Goal: Task Accomplishment & Management: Manage account settings

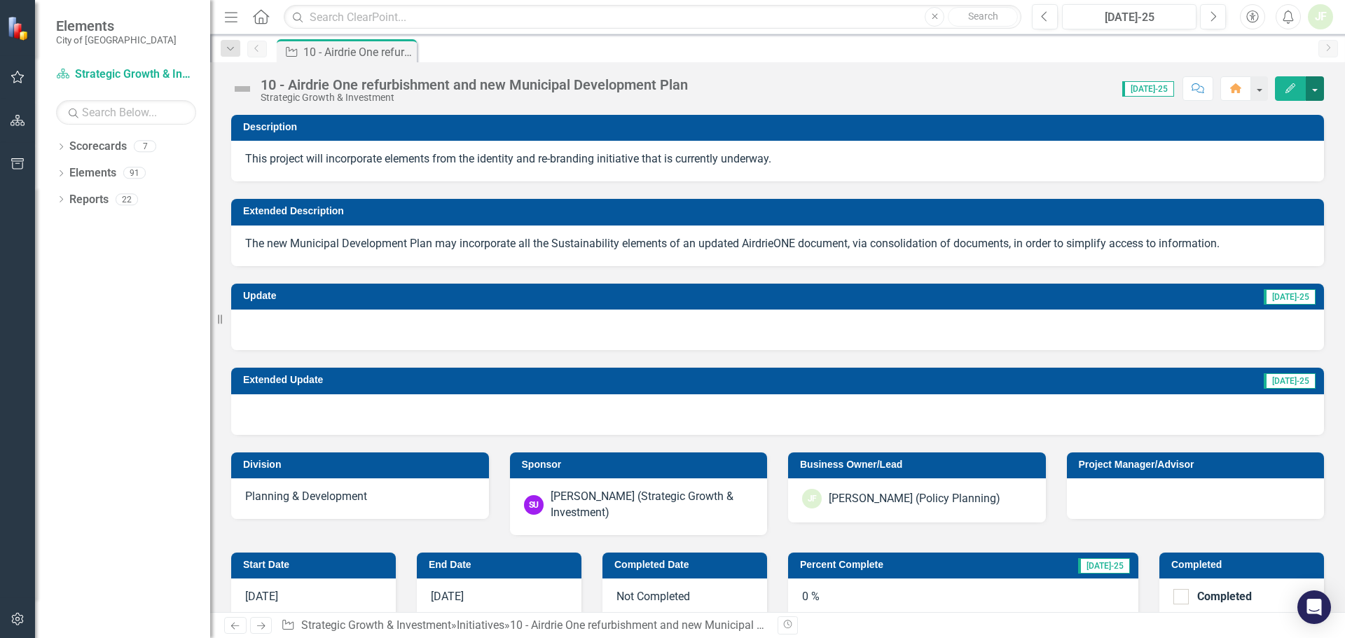
click at [1317, 87] on button "button" at bounding box center [1315, 88] width 18 height 25
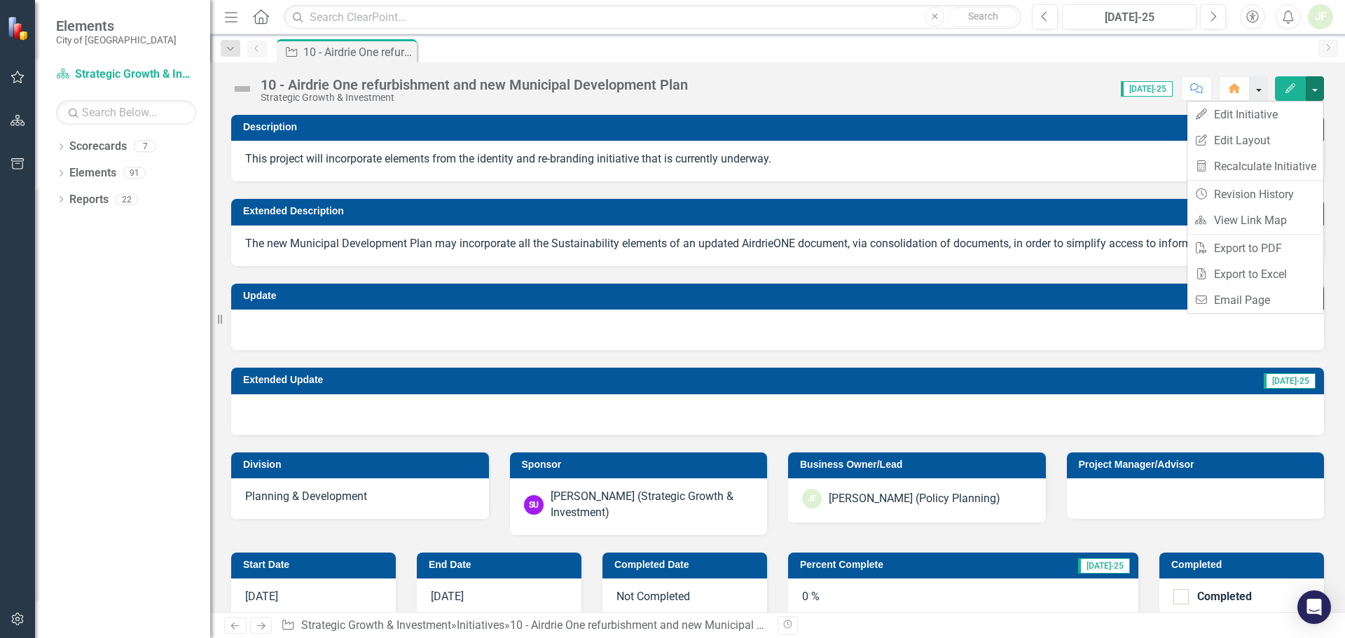
click at [1263, 84] on button "button" at bounding box center [1259, 88] width 18 height 25
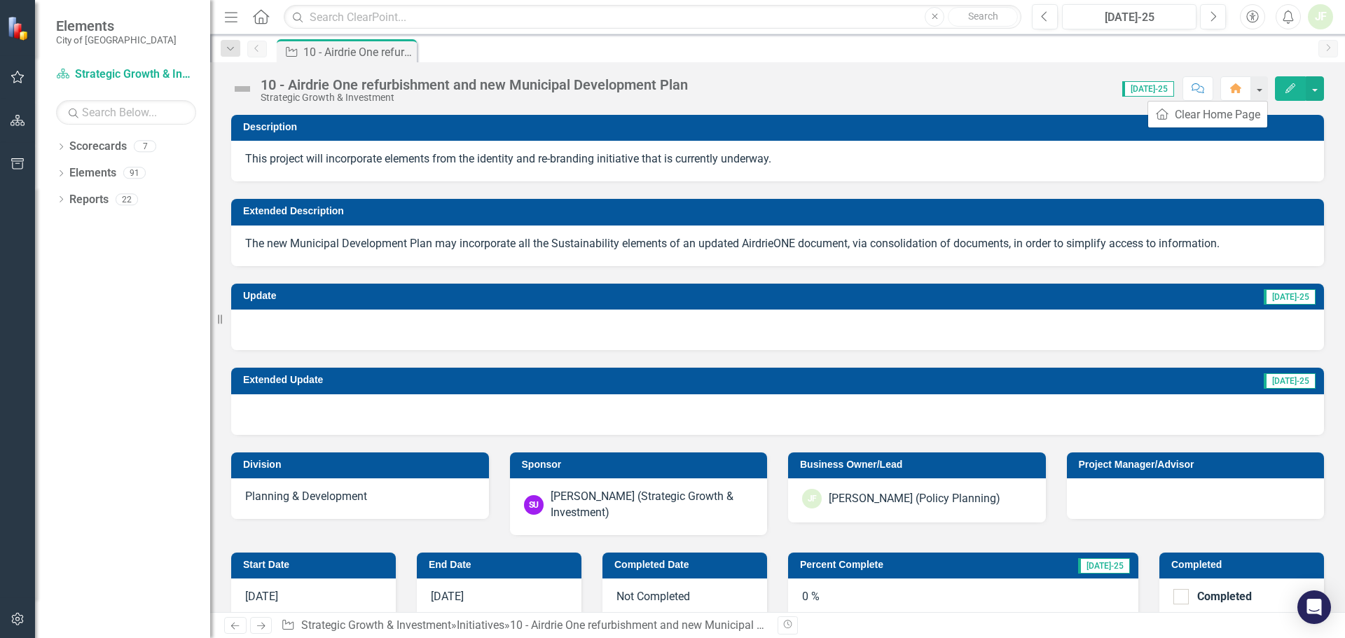
click at [1294, 88] on icon "Edit" at bounding box center [1291, 88] width 13 height 10
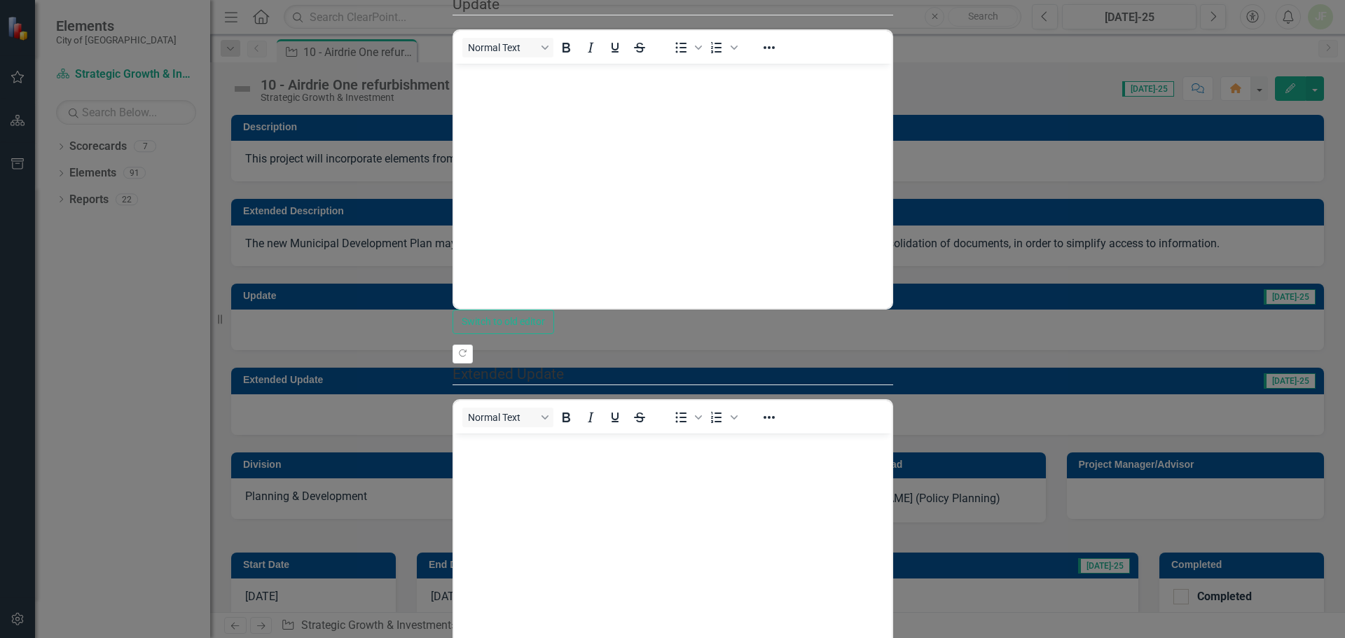
drag, startPoint x: 425, startPoint y: 136, endPoint x: 392, endPoint y: 139, distance: 33.1
type input "33"
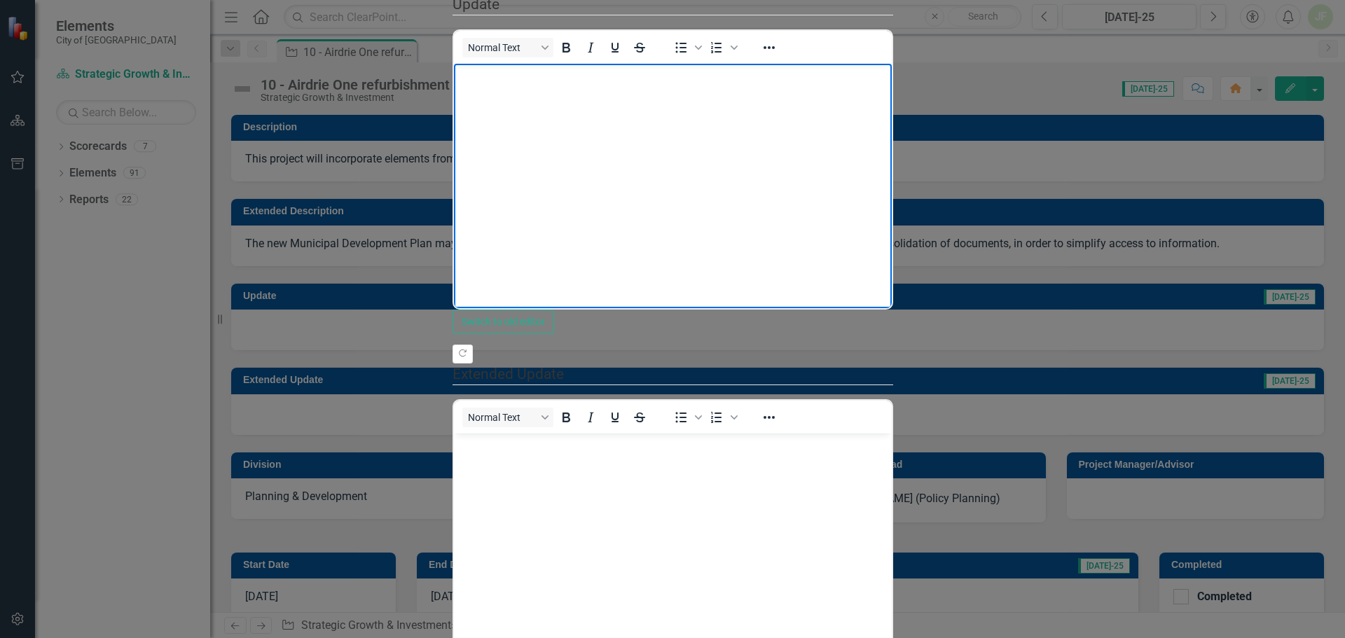
click at [553, 90] on body "Rich Text Area. Press ALT-0 for help." at bounding box center [672, 169] width 438 height 210
click at [511, 89] on body "To enrich screen reader interactions, please activate Accessibility in Grammarl…" at bounding box center [672, 169] width 438 height 210
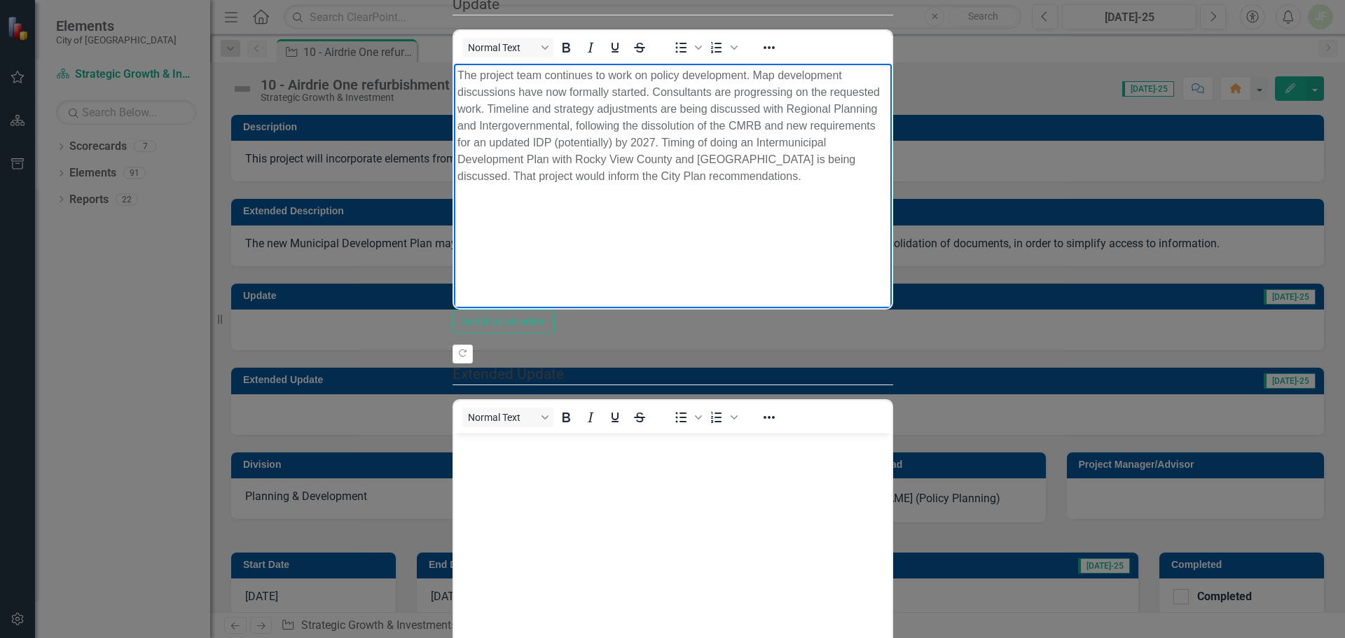
click at [754, 71] on p "The project team continues to work on policy development. Map development discu…" at bounding box center [672, 126] width 431 height 118
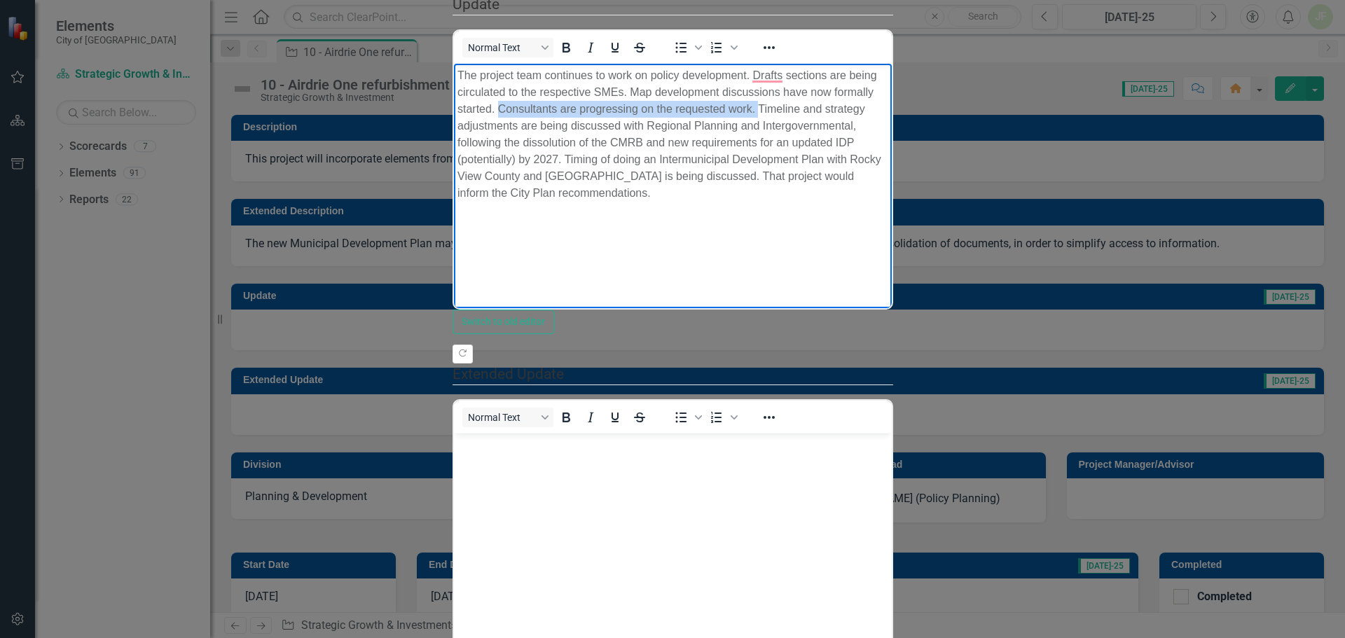
drag, startPoint x: 700, startPoint y: 90, endPoint x: 458, endPoint y: 95, distance: 242.5
click at [458, 95] on p "The project team continues to work on policy development. Drafts sections are b…" at bounding box center [672, 134] width 431 height 135
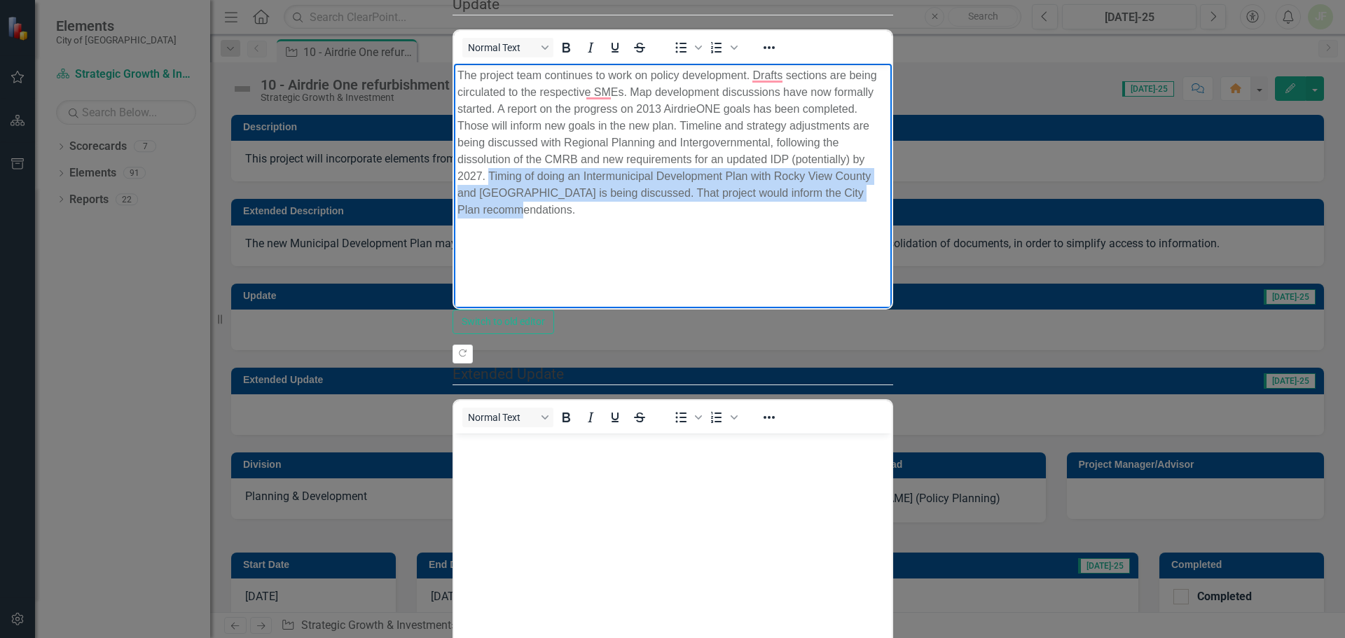
drag, startPoint x: 1178, startPoint y: 106, endPoint x: 1195, endPoint y: 126, distance: 26.4
click at [888, 126] on p "The project team continues to work on policy development. Drafts sections are b…" at bounding box center [672, 142] width 431 height 151
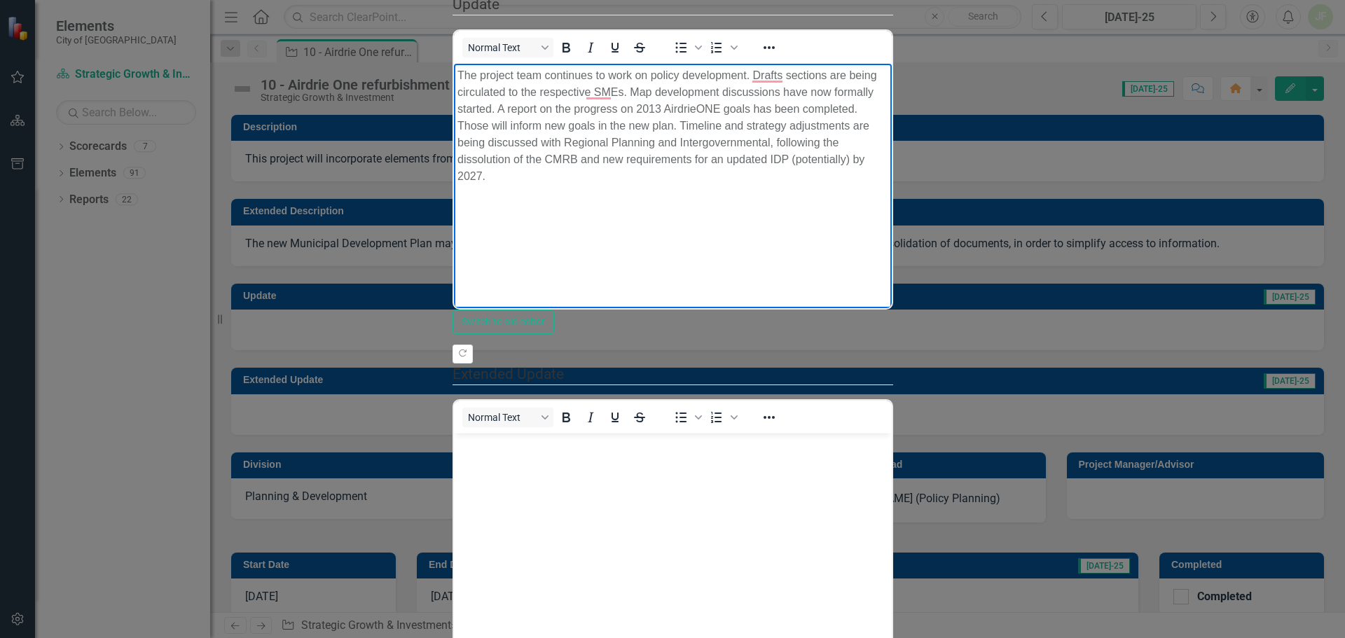
scroll to position [210, 0]
click at [513, 465] on body "Rich Text Area. Press ALT-0 for help." at bounding box center [672, 538] width 438 height 210
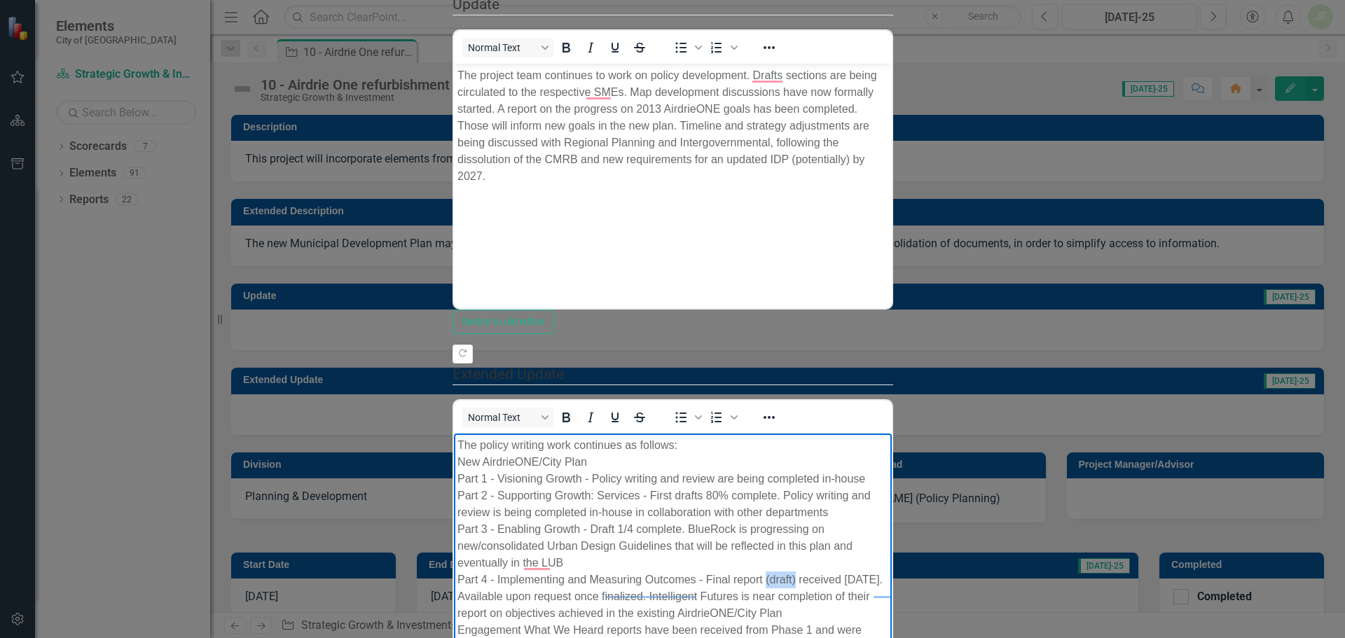
drag, startPoint x: 777, startPoint y: 529, endPoint x: 766, endPoint y: 528, distance: 11.2
click at [766, 528] on p "The policy writing work continues as follows: New AirdrieONE/City Plan Part 1 -…" at bounding box center [672, 546] width 431 height 219
drag, startPoint x: 861, startPoint y: 529, endPoint x: 740, endPoint y: 544, distance: 122.1
click at [740, 544] on p "The policy writing work continues as follows: New AirdrieONE/City Plan Part 1 -…" at bounding box center [672, 546] width 431 height 219
click at [765, 526] on p "The policy writing work continues as follows: New AirdrieONE/City Plan Part 1 -…" at bounding box center [672, 546] width 431 height 219
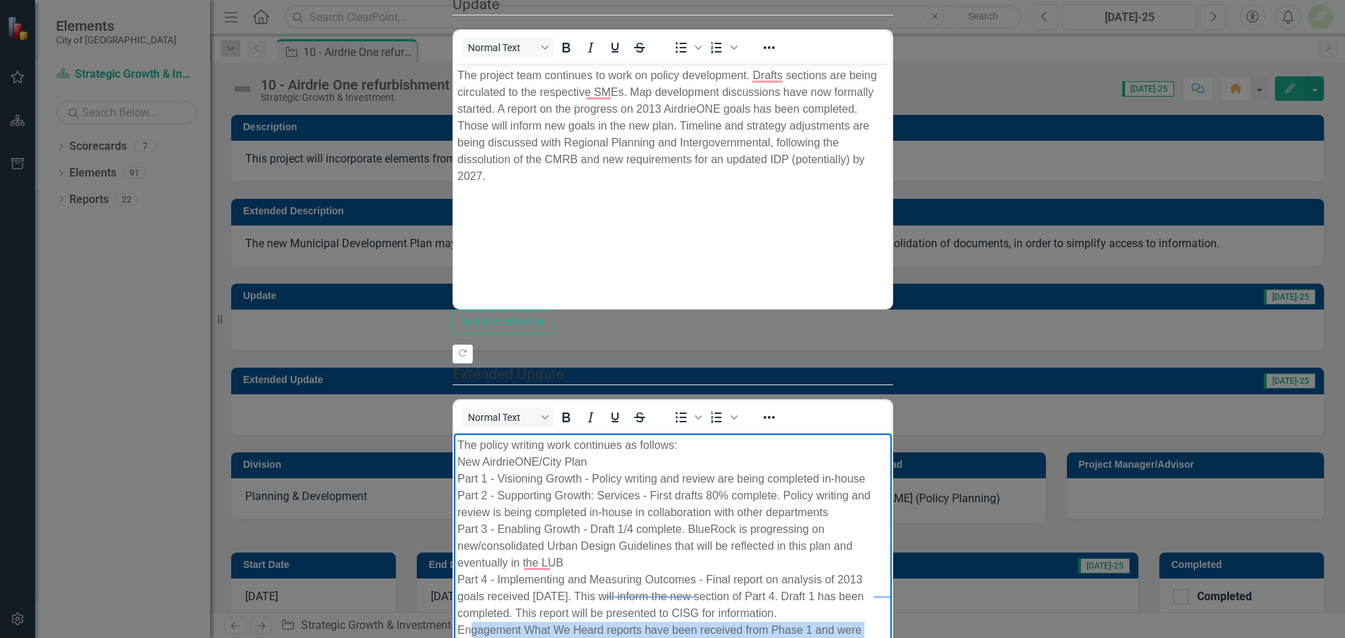
drag, startPoint x: 1092, startPoint y: 563, endPoint x: 468, endPoint y: 564, distance: 623.7
click at [468, 564] on p "The policy writing work continues as follows: New AirdrieONE/City Plan Part 1 -…" at bounding box center [672, 546] width 431 height 219
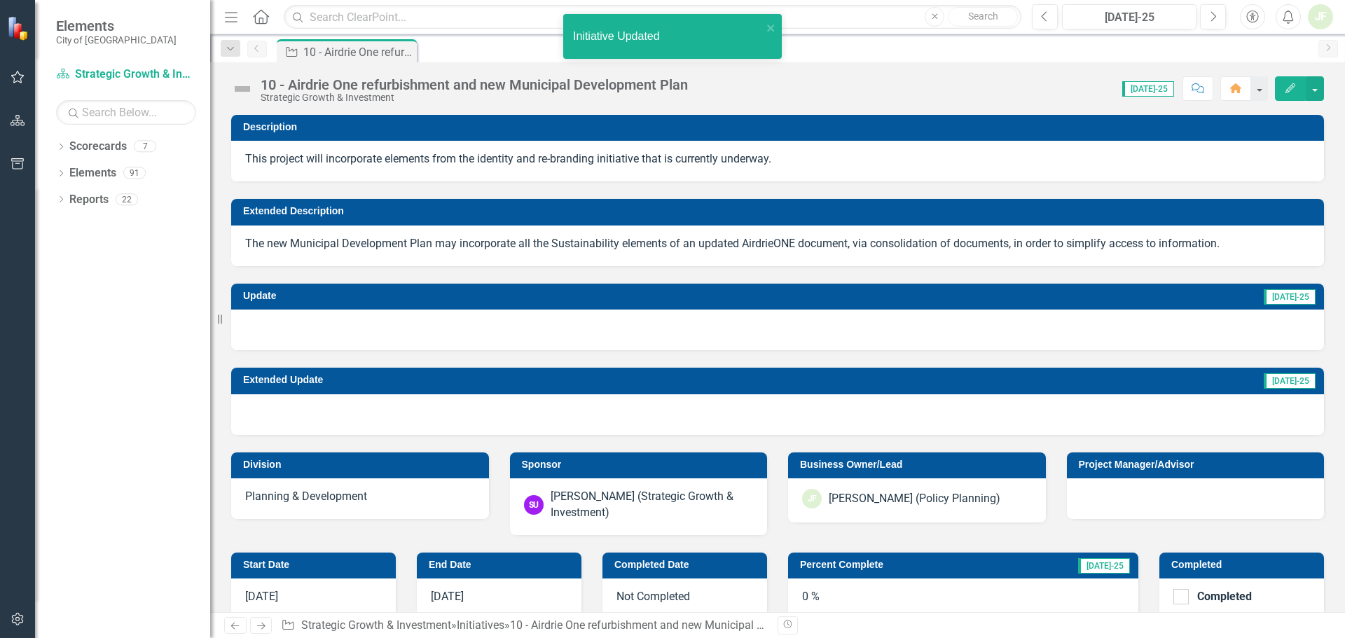
click at [1292, 87] on icon "Edit" at bounding box center [1291, 88] width 13 height 10
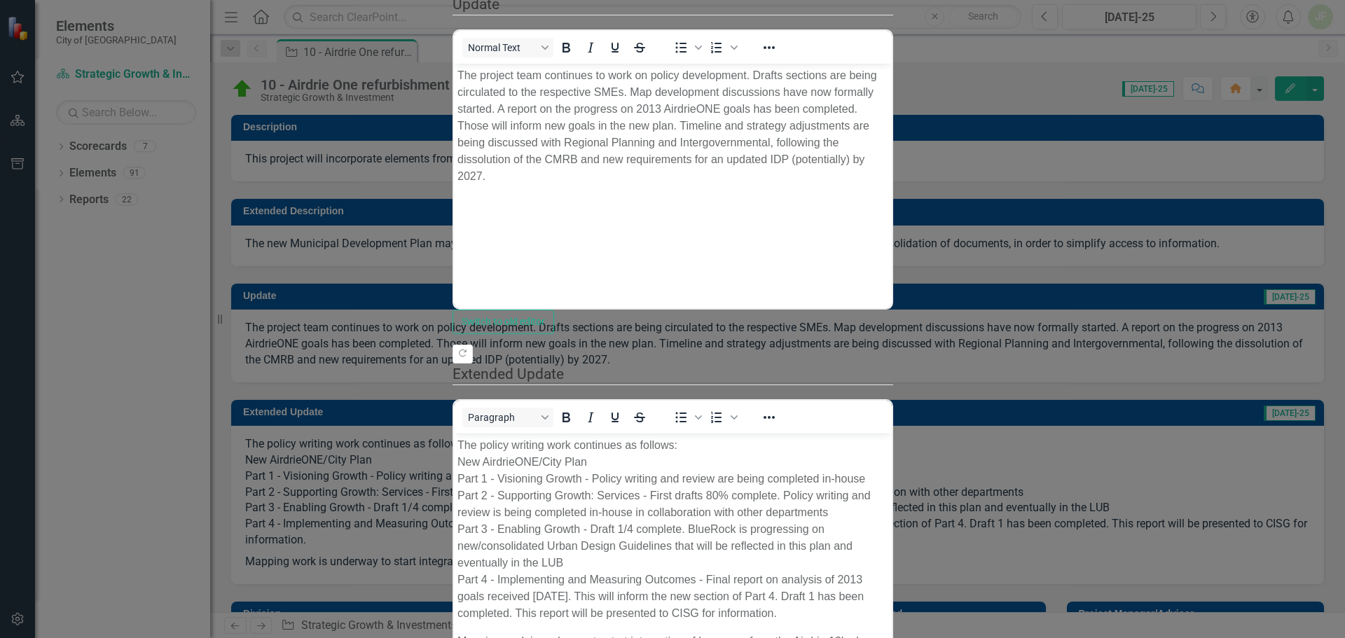
scroll to position [0, 0]
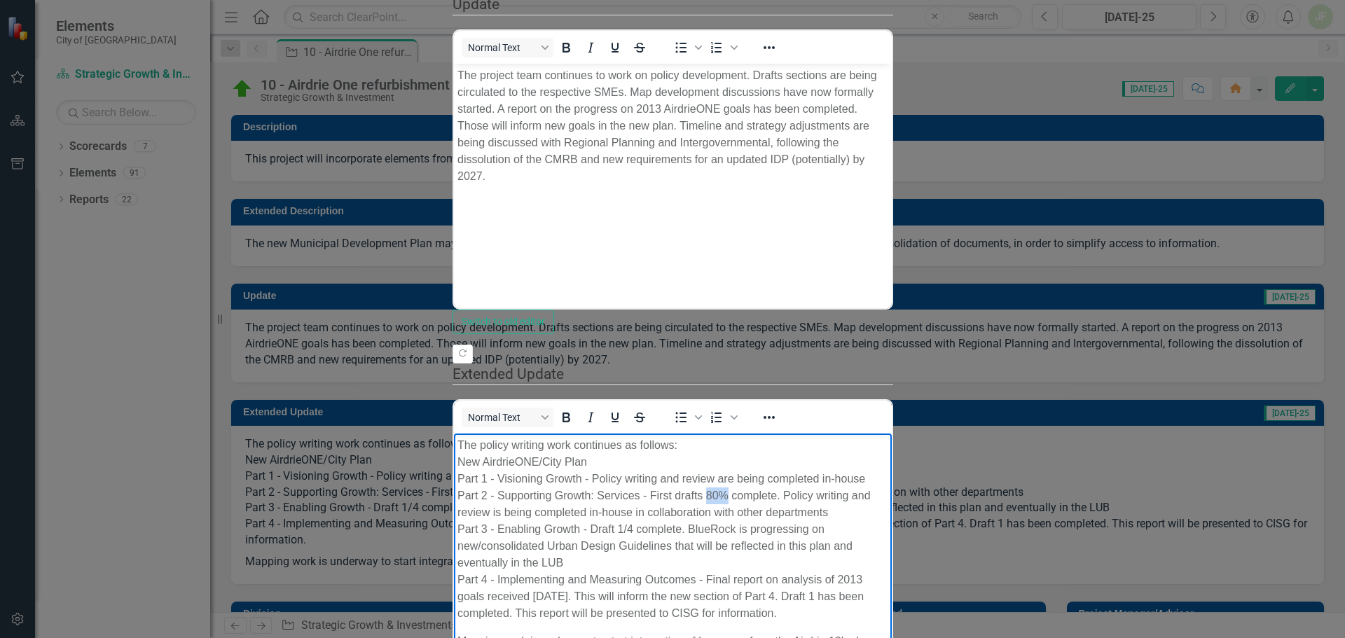
drag, startPoint x: 729, startPoint y: 496, endPoint x: 706, endPoint y: 495, distance: 22.4
click at [706, 495] on p "The policy writing work continues as follows: New AirdrieONE/City Plan Part 1 -…" at bounding box center [672, 529] width 431 height 185
click at [888, 542] on p "The policy writing work continues as follows: New AirdrieONE/City Plan Part 1 -…" at bounding box center [672, 529] width 431 height 185
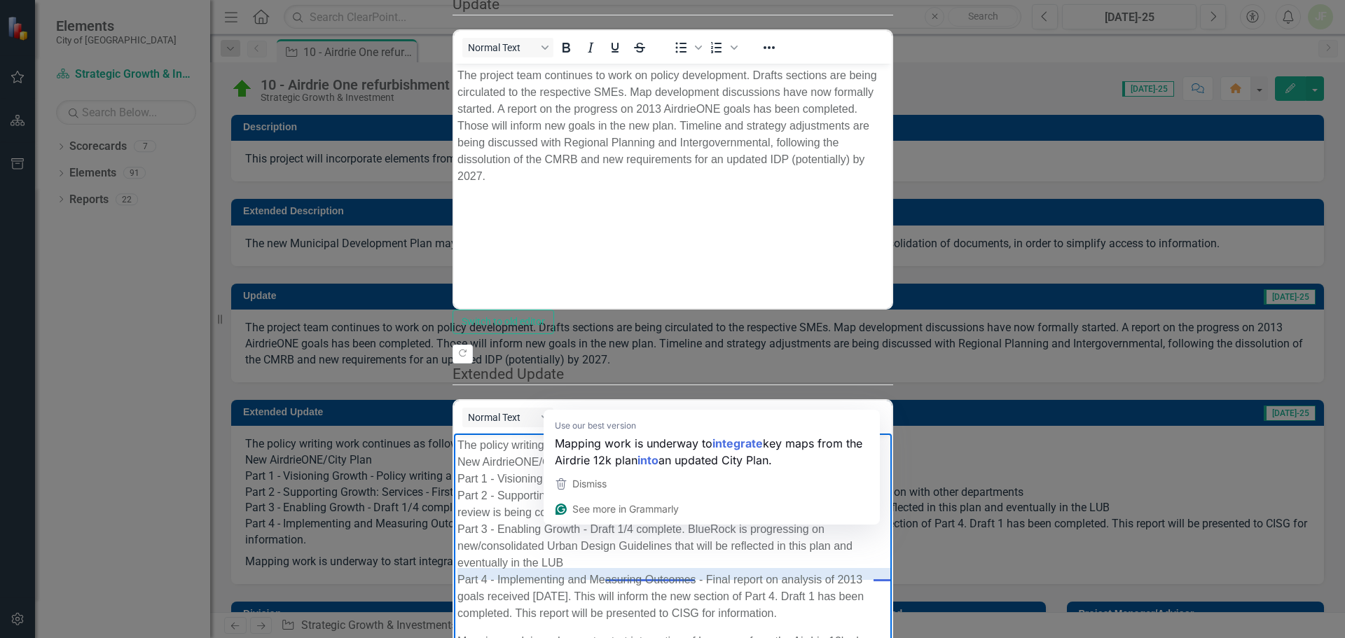
scroll to position [631, 0]
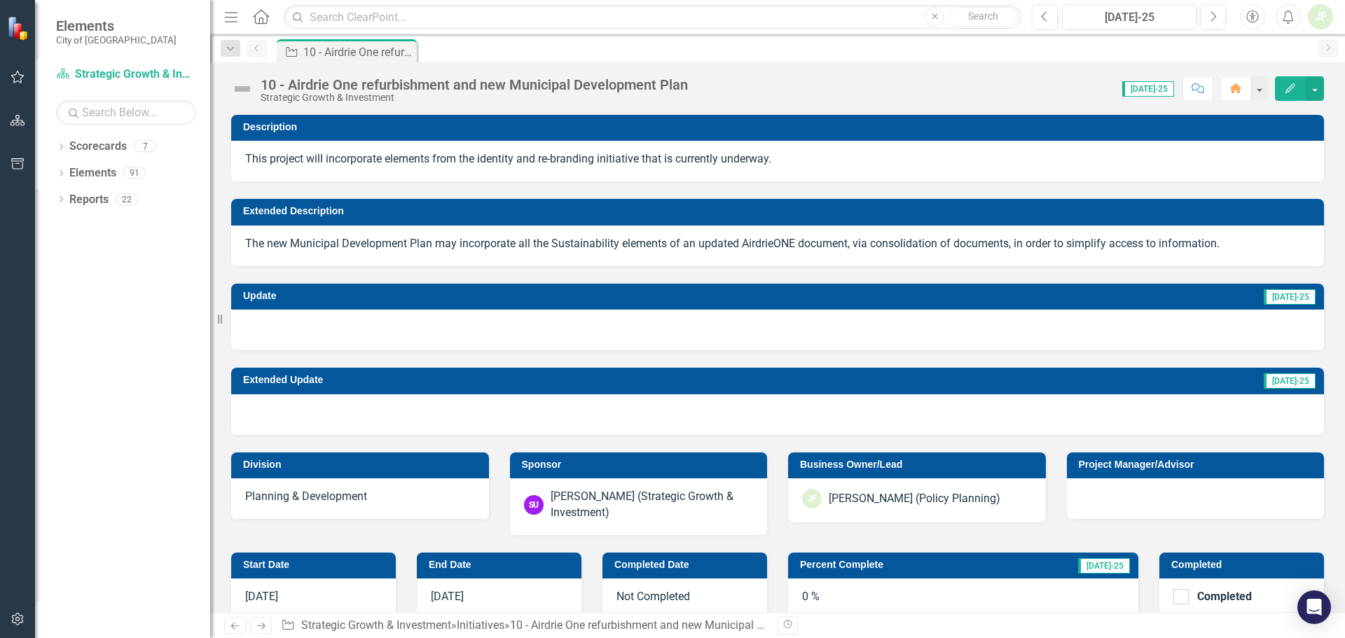
click at [1152, 89] on span "[DATE]-25" at bounding box center [1149, 88] width 52 height 15
click at [1041, 20] on icon "Previous" at bounding box center [1045, 17] width 8 height 13
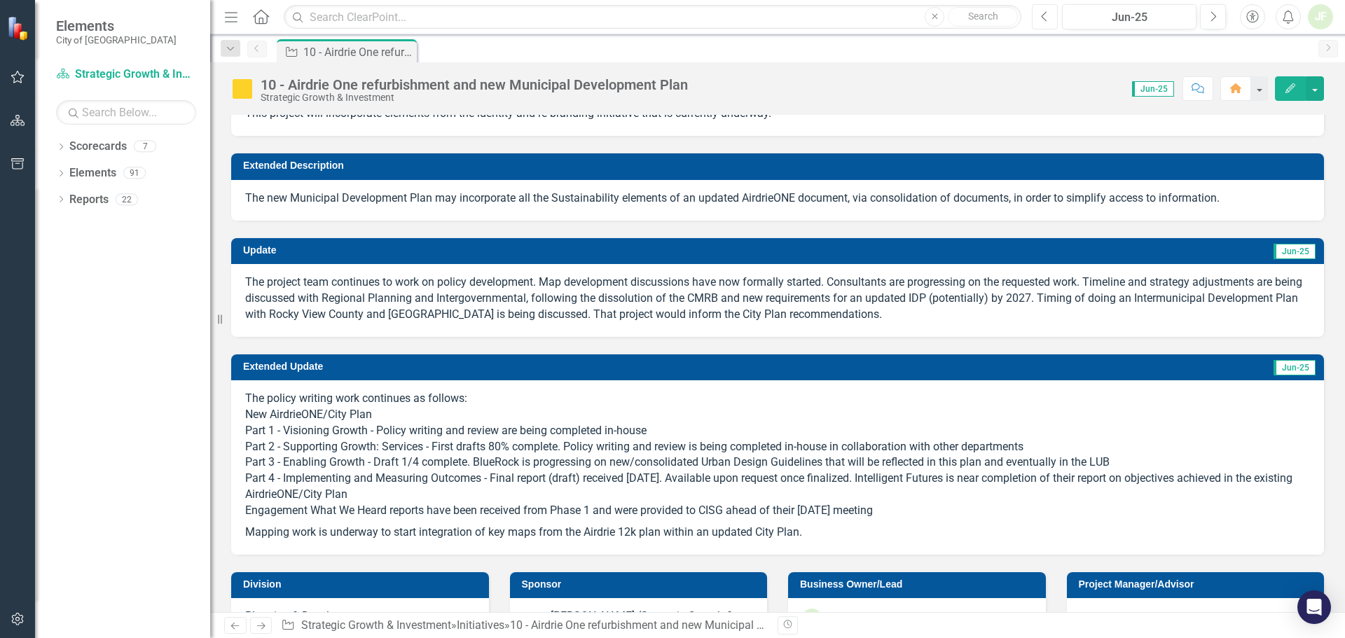
scroll to position [70, 0]
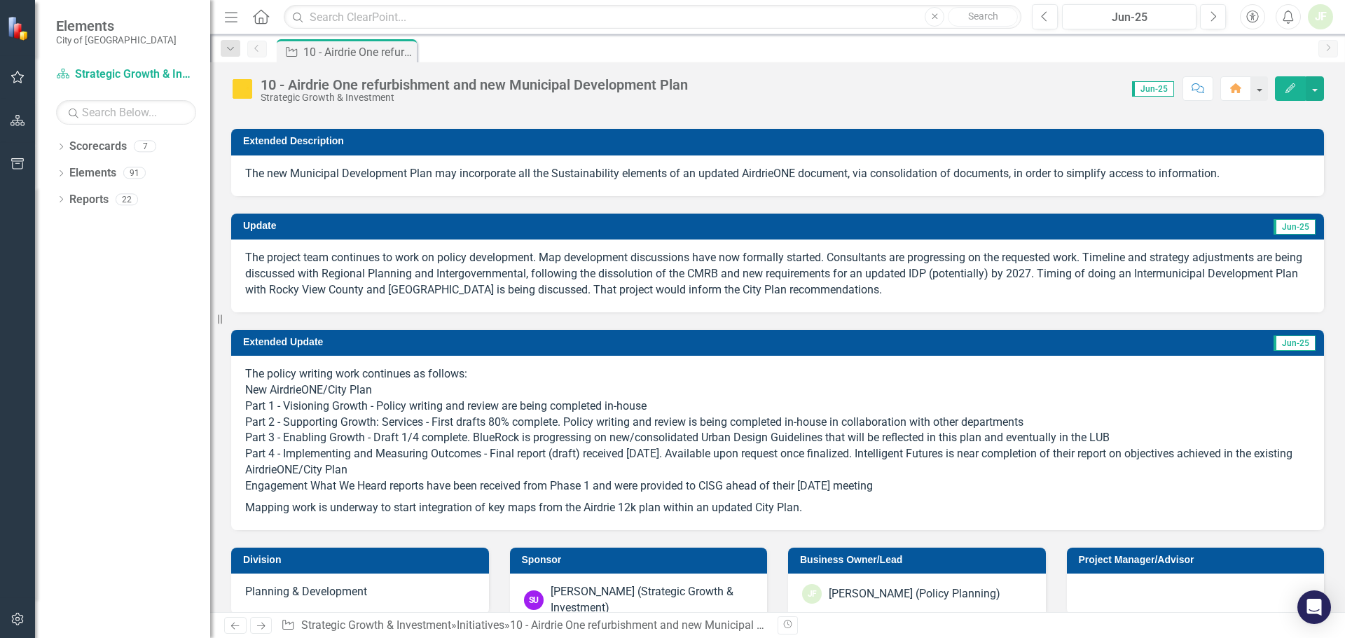
drag, startPoint x: 807, startPoint y: 507, endPoint x: 371, endPoint y: 432, distance: 441.6
click at [372, 432] on span "The policy writing work continues as follows: New AirdrieONE/City Plan Part 1 -…" at bounding box center [777, 442] width 1065 height 150
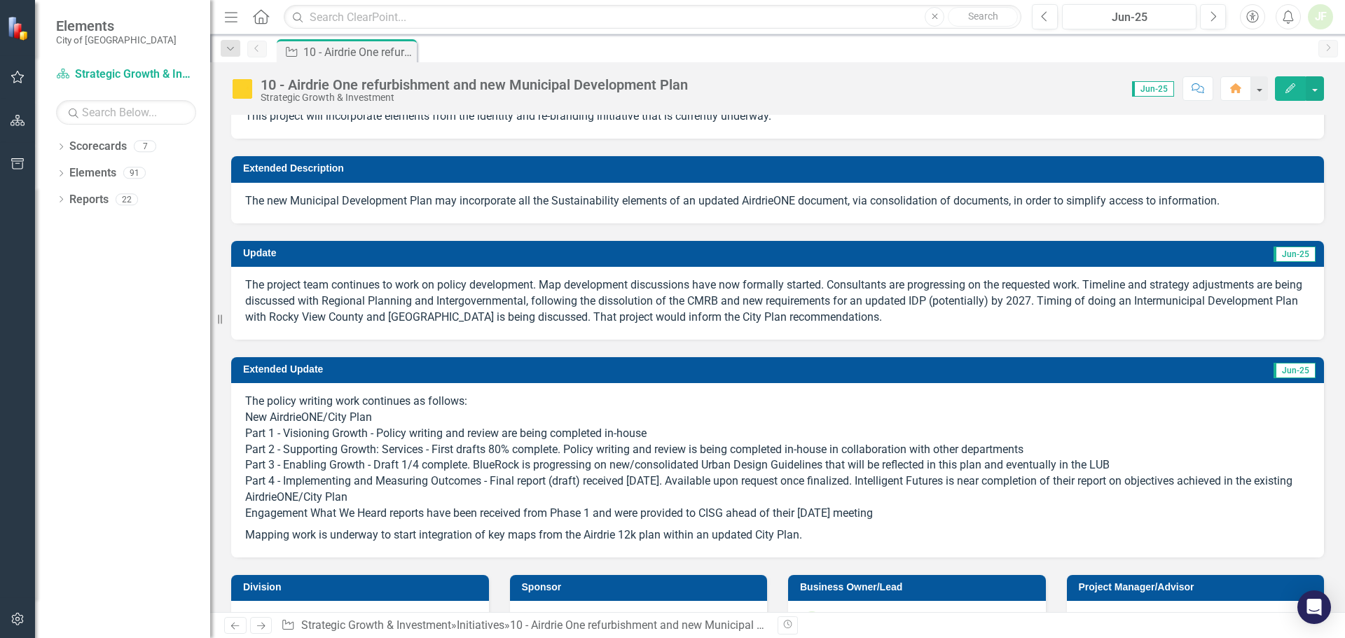
scroll to position [0, 0]
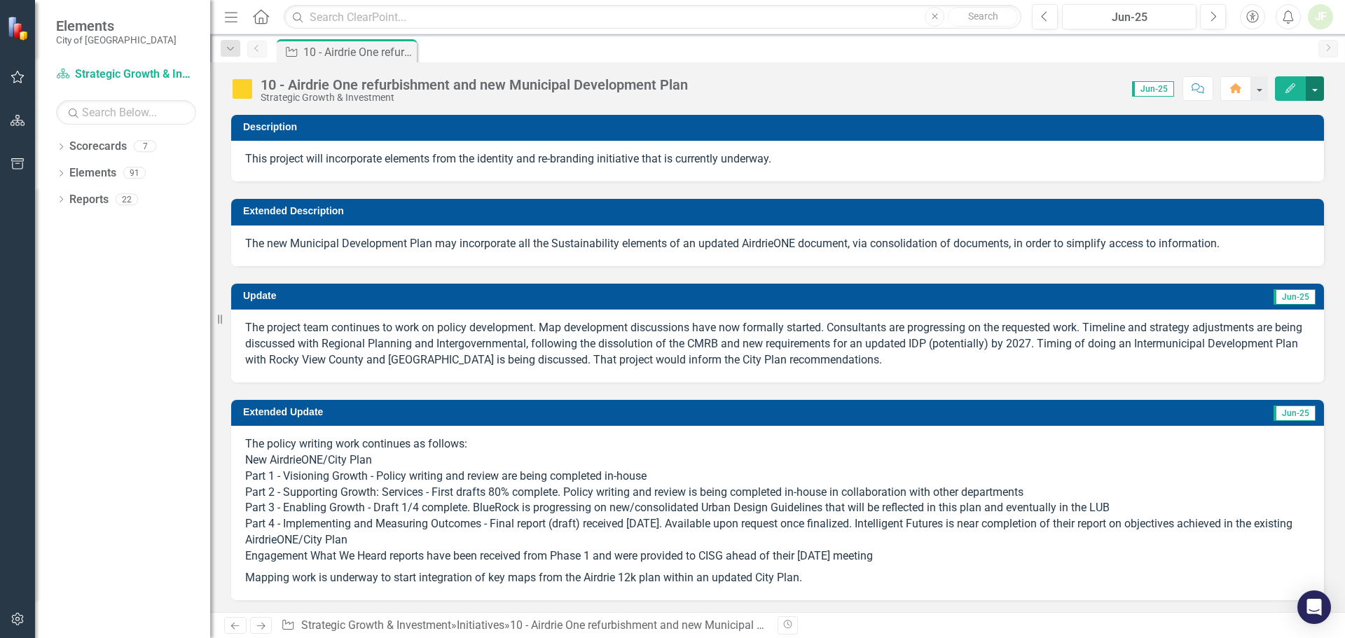
click at [1317, 90] on button "button" at bounding box center [1315, 88] width 18 height 25
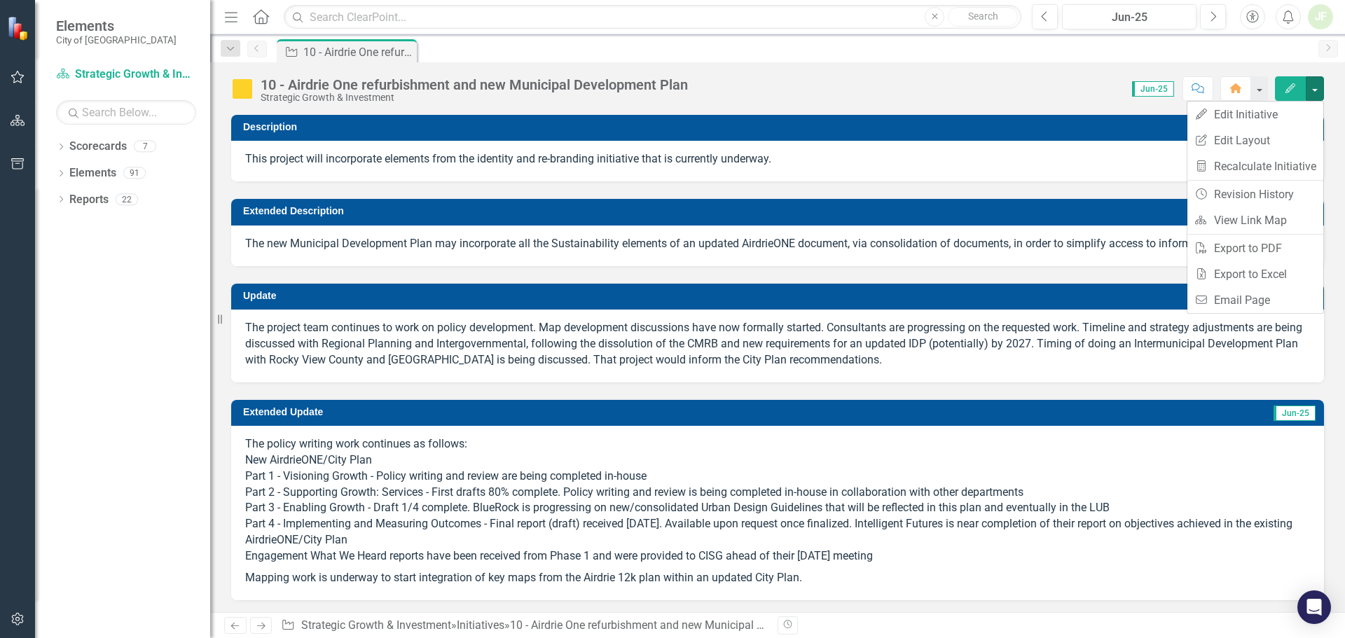
click at [790, 74] on div "10 - Airdrie One refurbishment and new Municipal Development Plan Strategic Gro…" at bounding box center [777, 83] width 1135 height 42
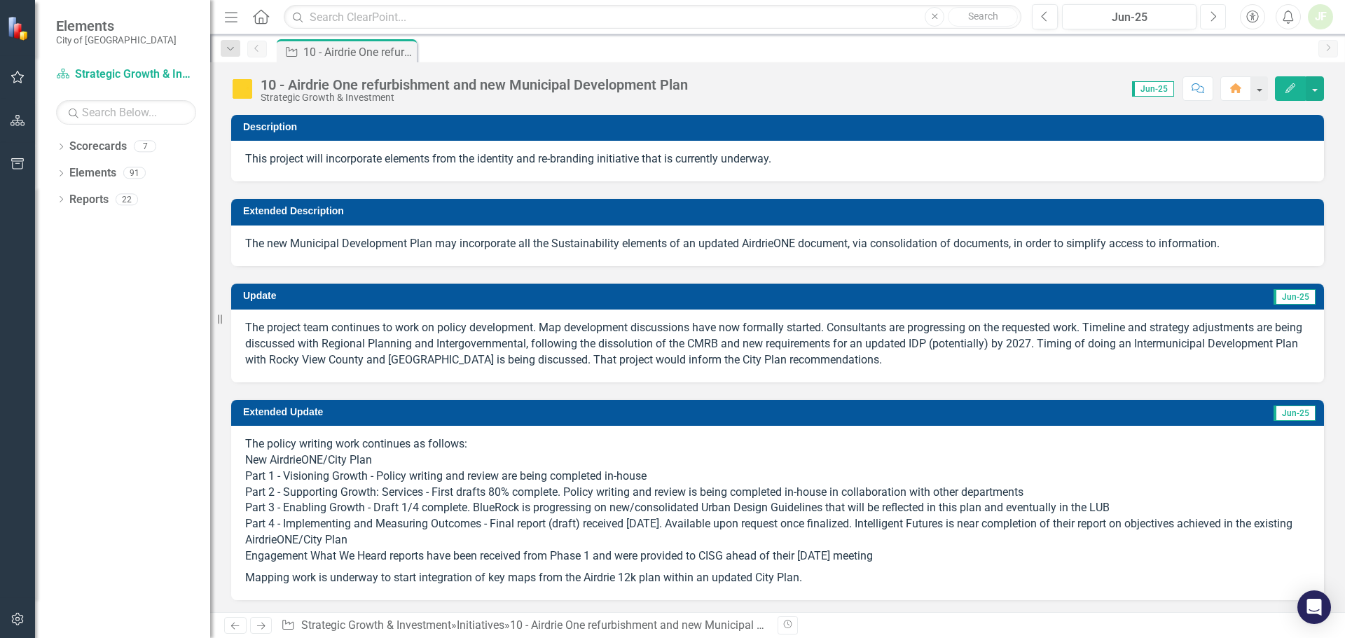
click at [1214, 15] on icon "Next" at bounding box center [1214, 17] width 8 height 13
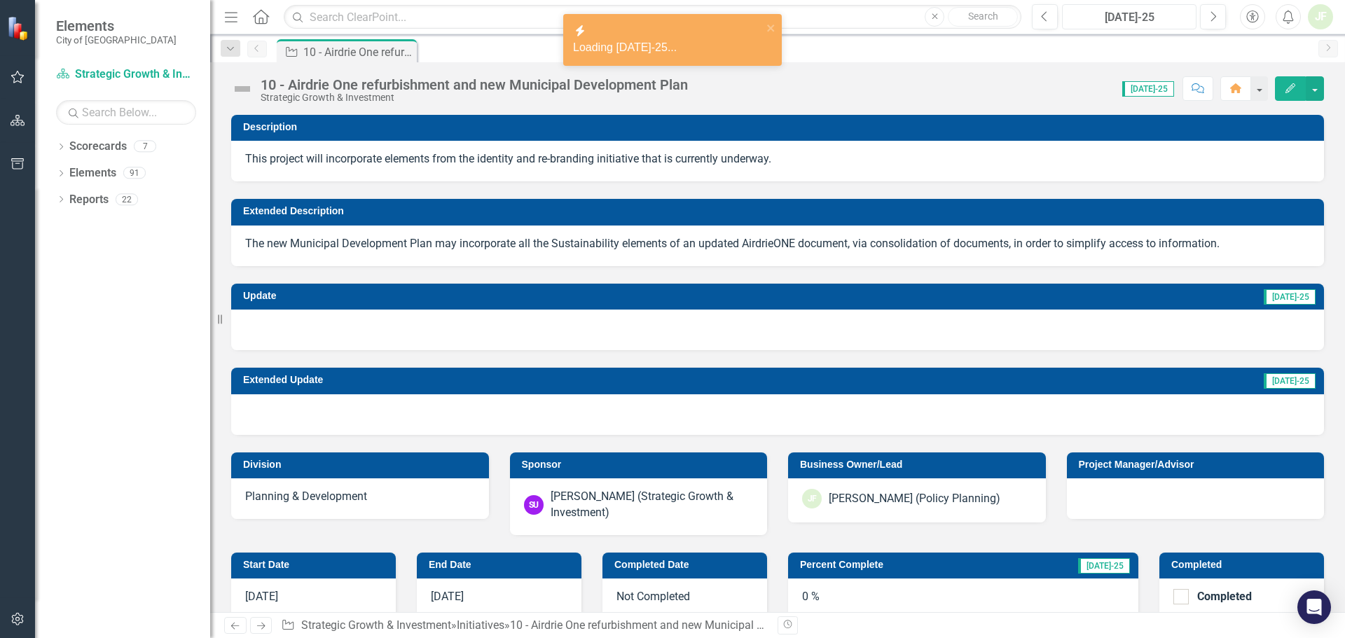
click at [1130, 17] on div "[DATE]-25" at bounding box center [1129, 17] width 125 height 17
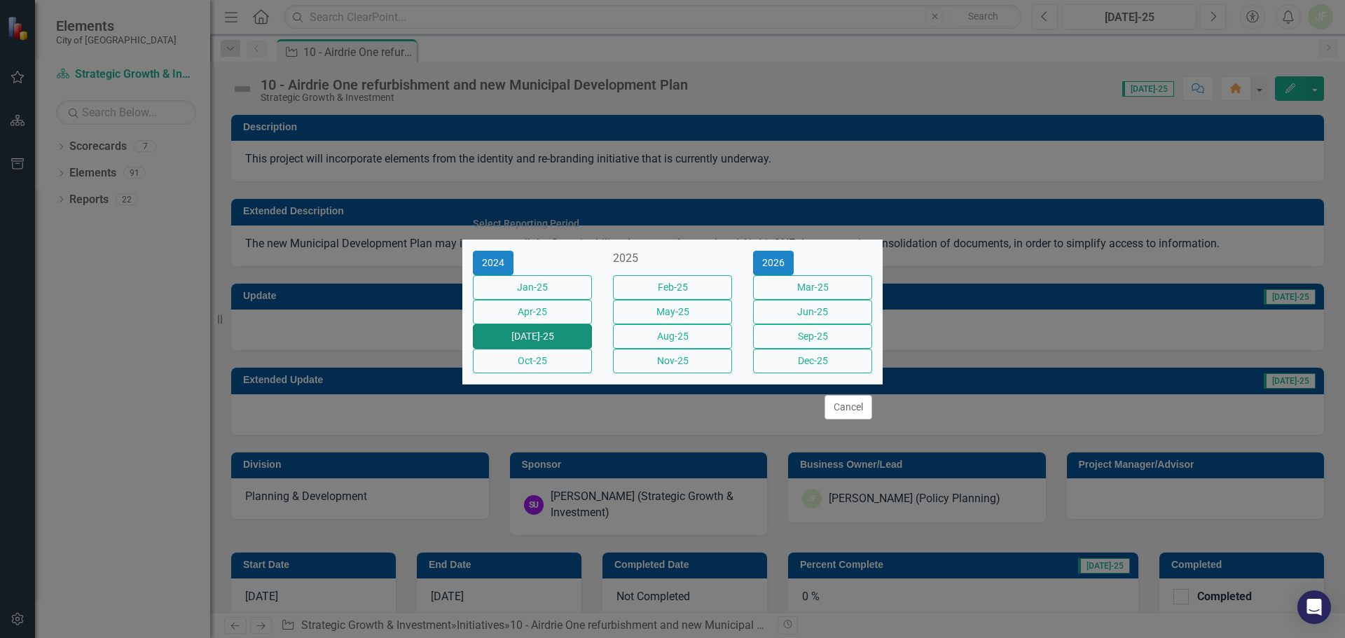
click at [528, 341] on button "[DATE]-25" at bounding box center [532, 336] width 119 height 25
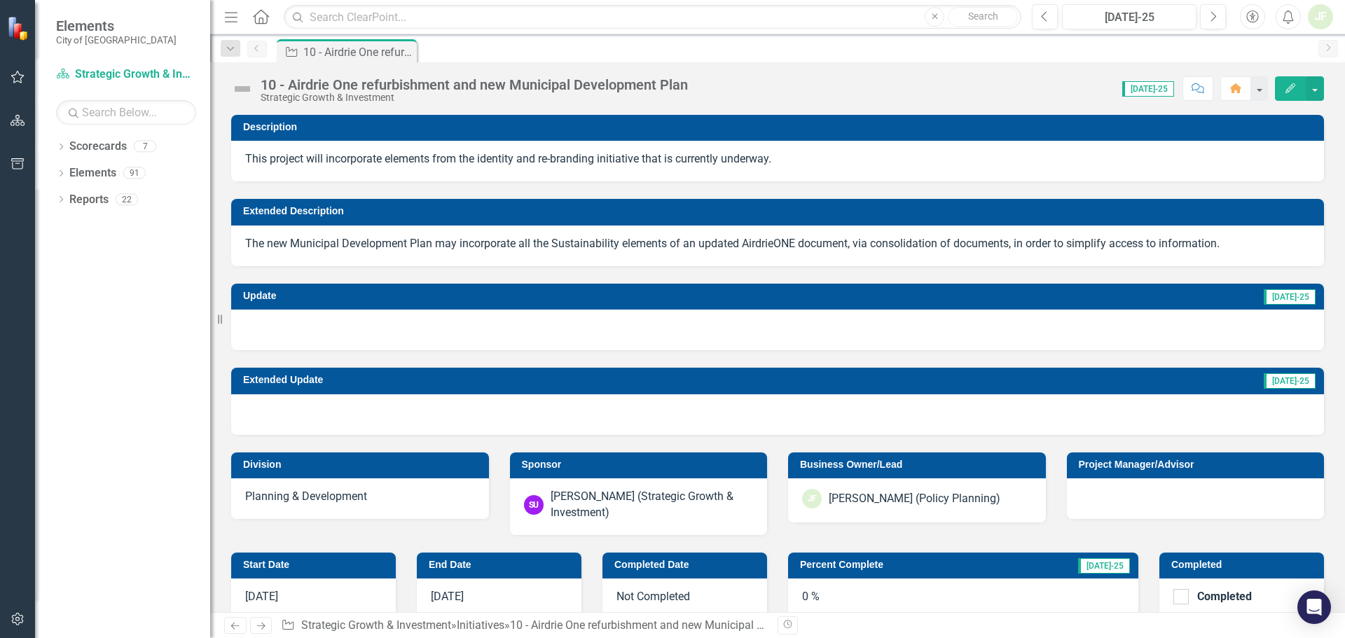
click at [1254, 15] on icon "Accessibility" at bounding box center [1252, 17] width 15 height 13
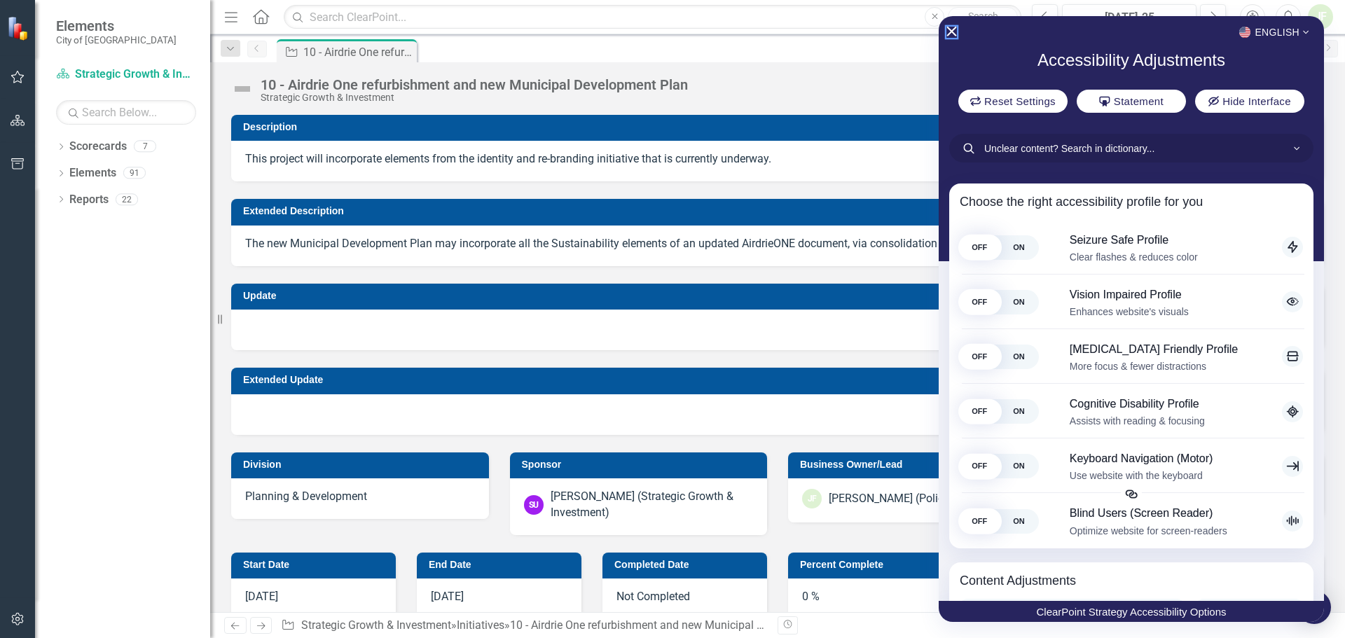
click at [950, 29] on icon "Close Accessibility Interface" at bounding box center [952, 32] width 10 height 10
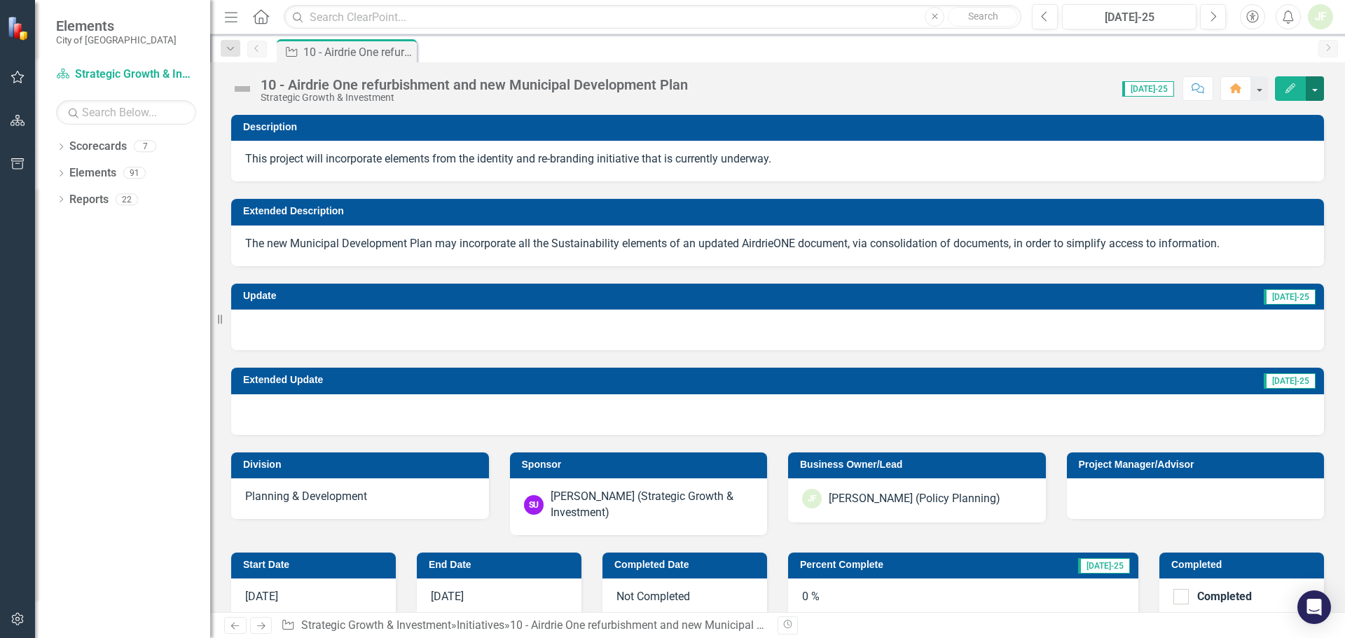
click at [1317, 88] on button "button" at bounding box center [1315, 88] width 18 height 25
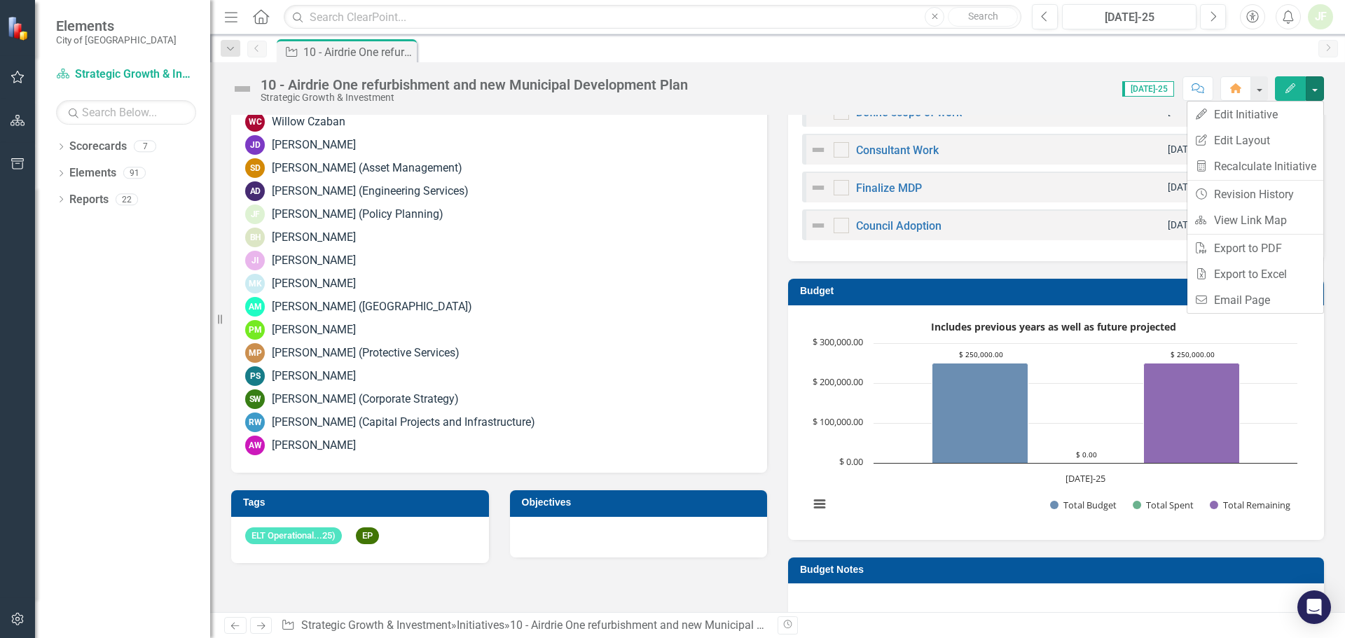
scroll to position [771, 0]
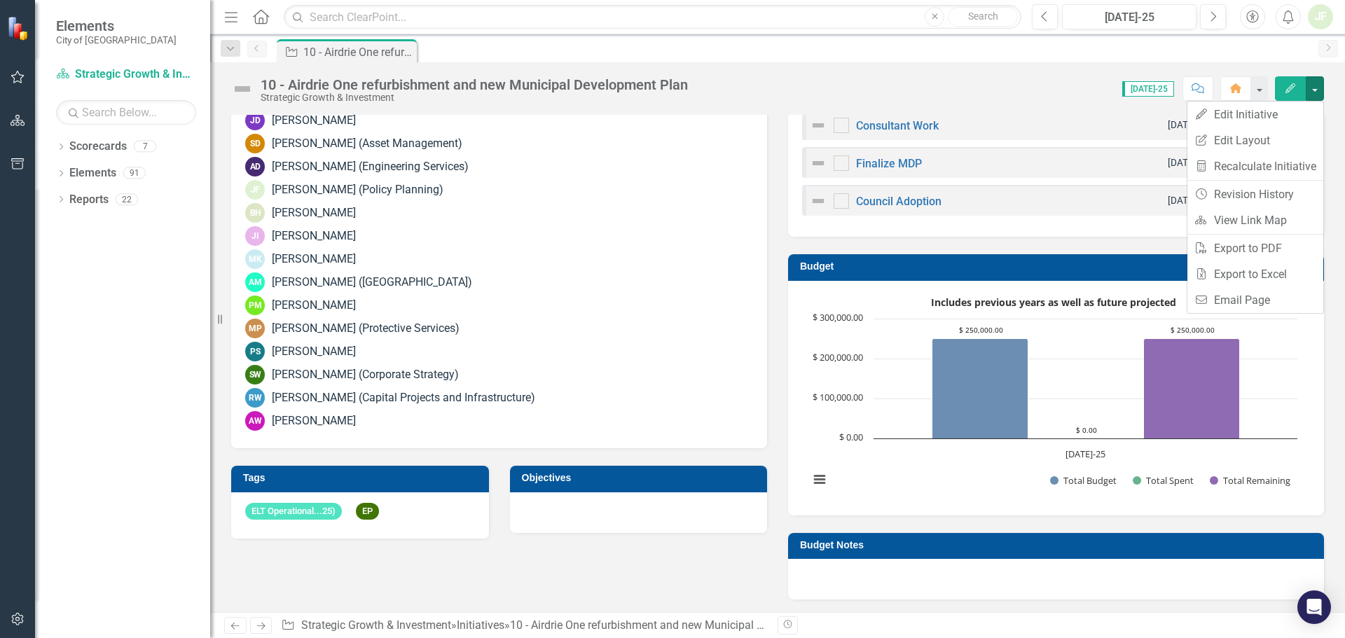
click at [1042, 104] on div "10 - Airdrie One refurbishment and new Municipal Development Plan Strategic Gro…" at bounding box center [777, 337] width 1135 height 550
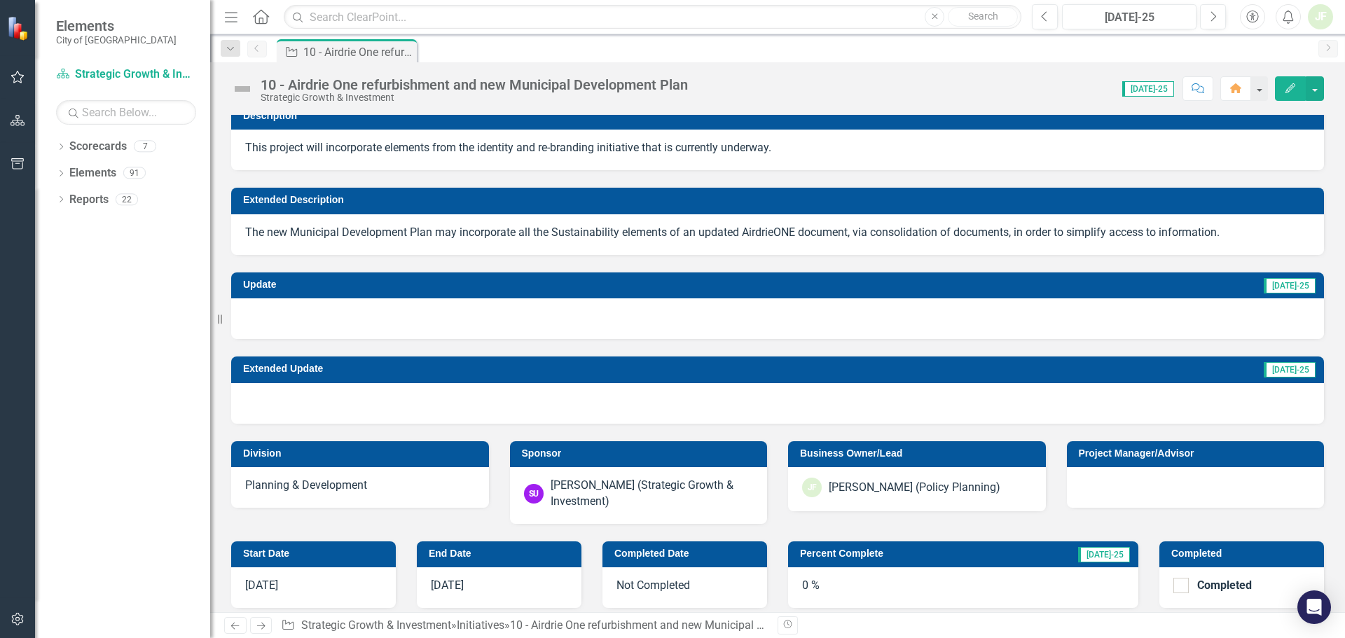
scroll to position [0, 0]
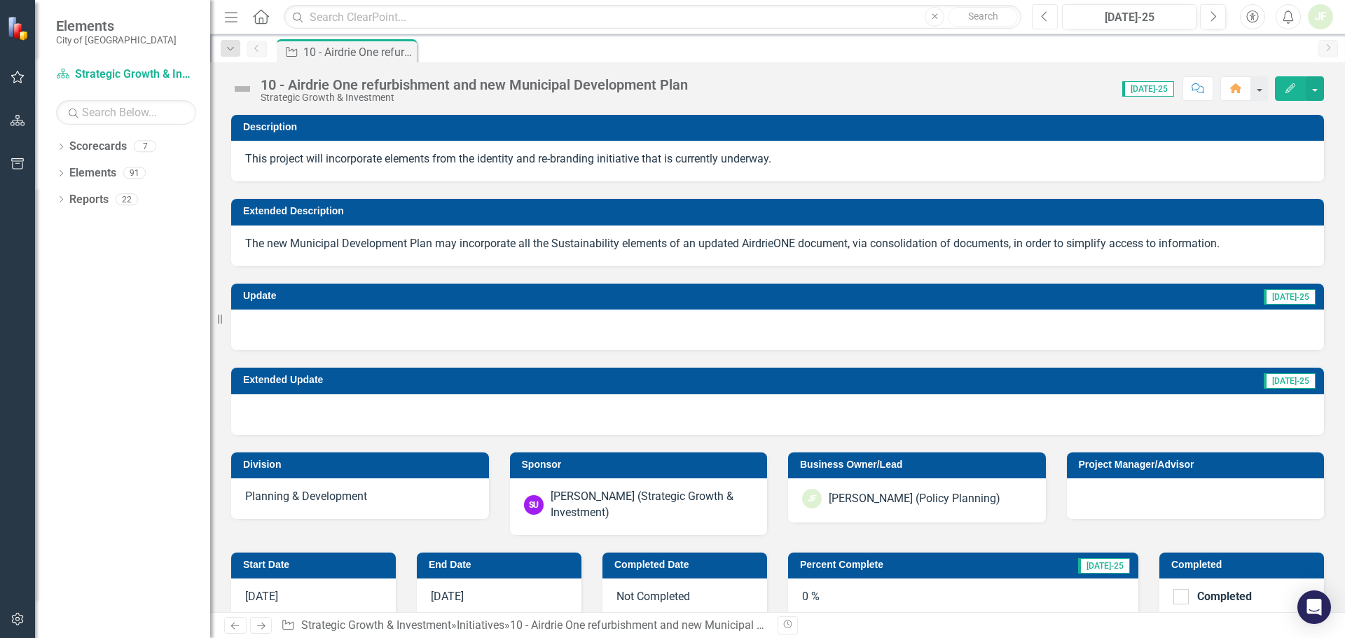
click at [1046, 17] on icon "Previous" at bounding box center [1045, 17] width 8 height 13
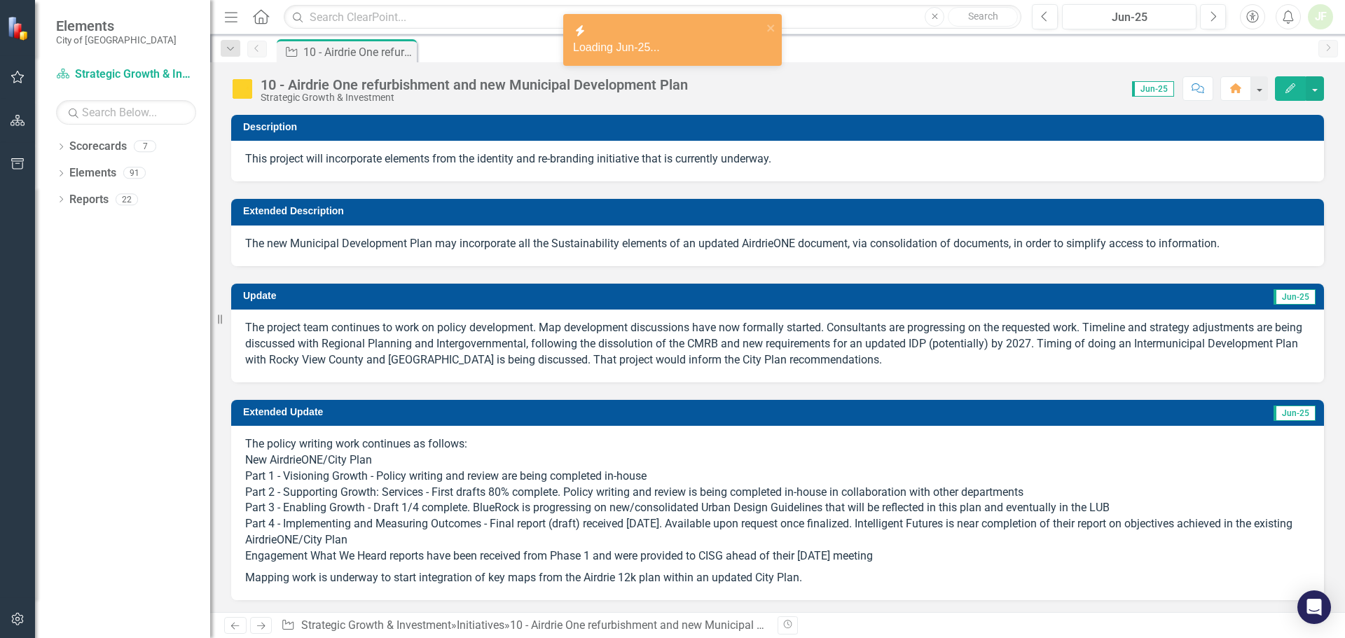
click at [1290, 84] on icon "Edit" at bounding box center [1291, 88] width 13 height 10
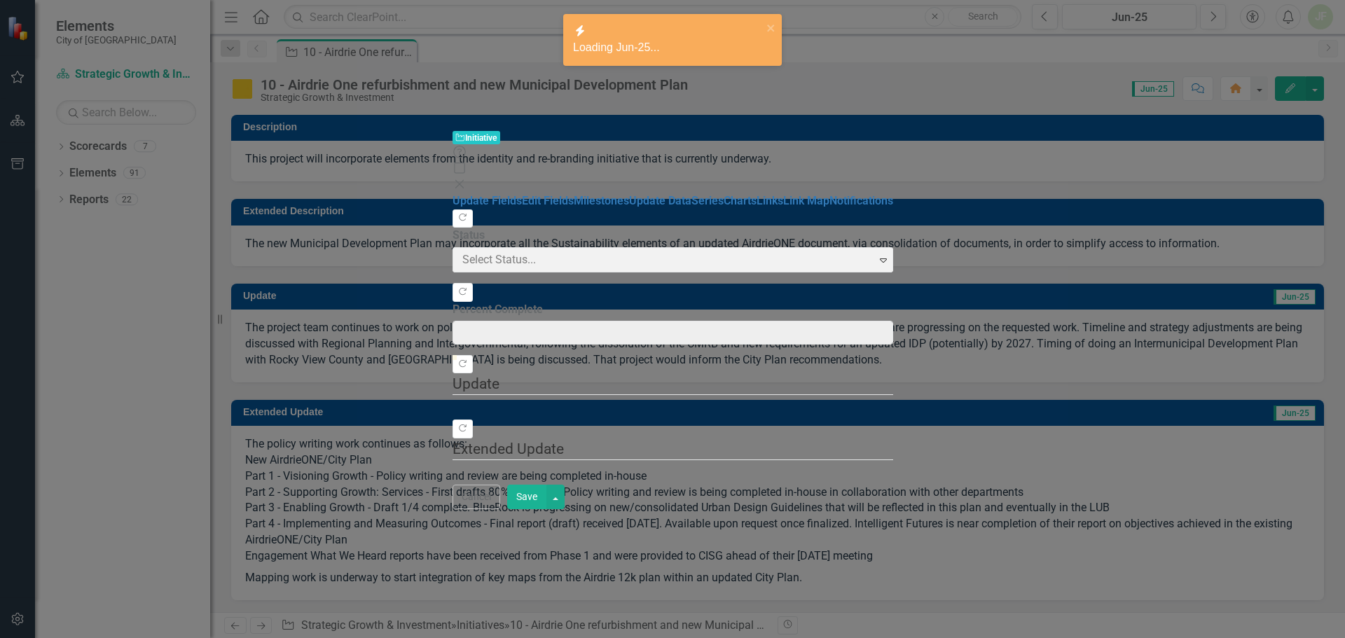
type input "30"
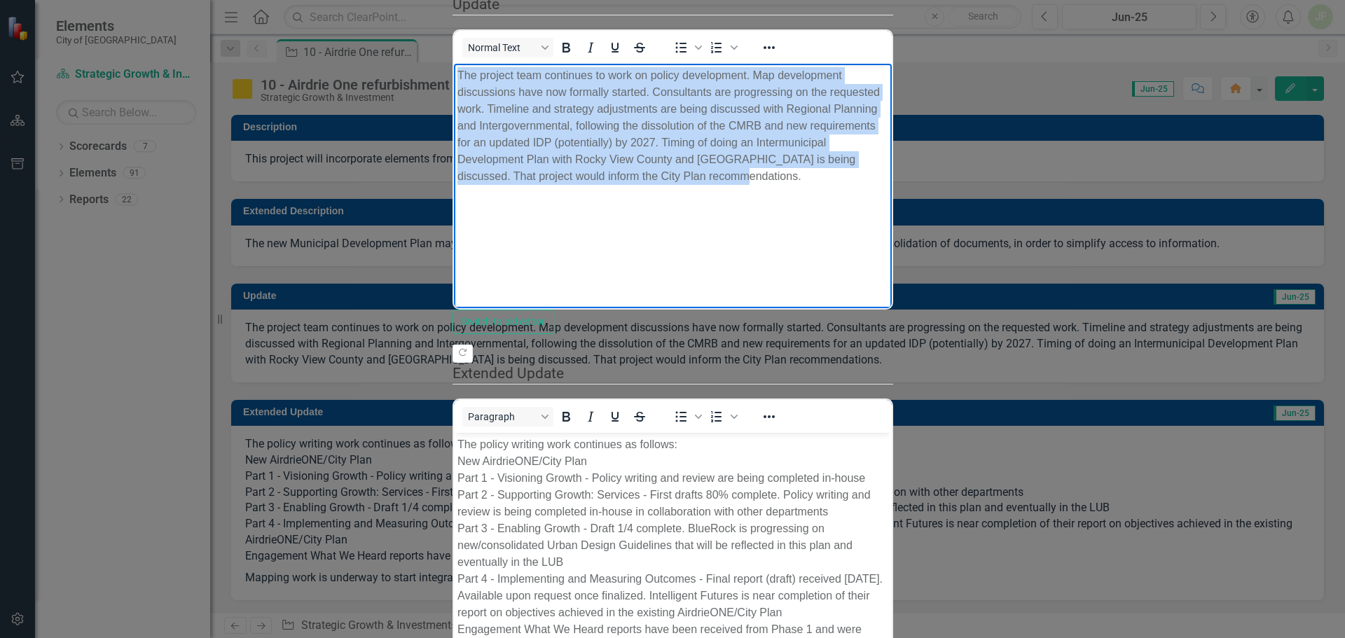
drag, startPoint x: 559, startPoint y: 129, endPoint x: 456, endPoint y: 78, distance: 115.0
click at [457, 78] on p "The project team continues to work on policy development. Map development discu…" at bounding box center [672, 126] width 431 height 118
copy p "The project team continues to work on policy development. Map development discu…"
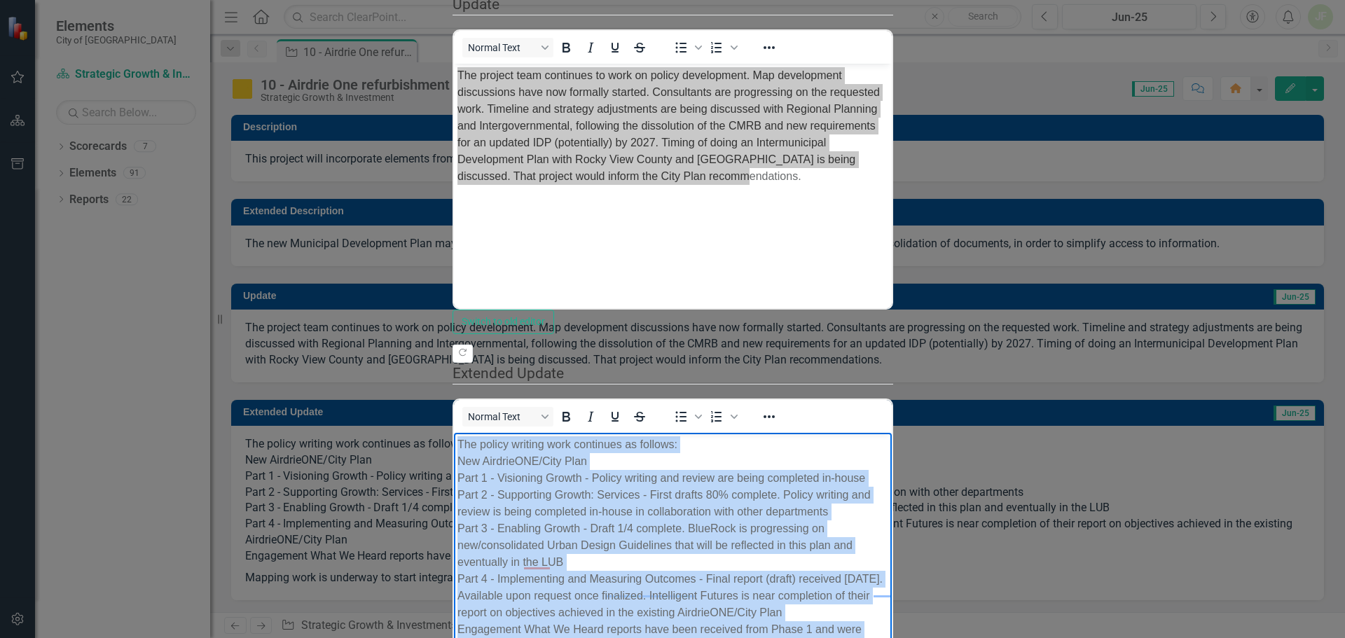
drag, startPoint x: 947, startPoint y: 584, endPoint x: 454, endPoint y: 439, distance: 514.2
click at [454, 439] on body "The policy writing work continues as follows: New AirdrieONE/City Plan Part 1 -…" at bounding box center [672, 573] width 438 height 282
copy body "The policy writing work continues as follows: New AirdrieONE/City Plan Part 1 -…"
